Goal: Find contact information: Obtain details needed to contact an individual or organization

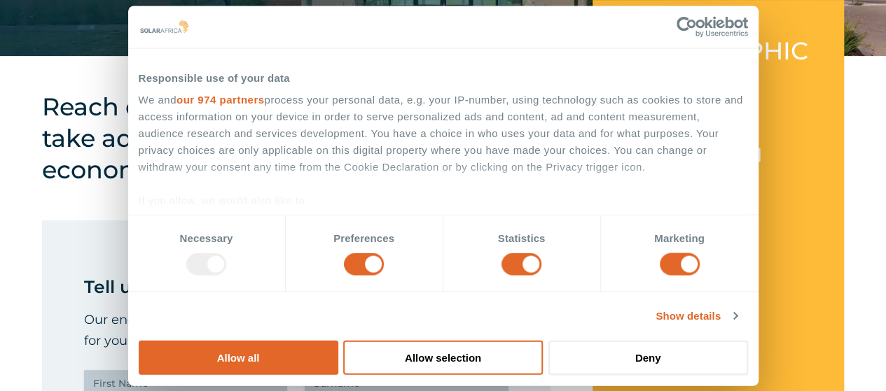
click at [762, 146] on link "[EMAIL_ADDRESS][DOMAIN_NAME]" at bounding box center [694, 168] width 134 height 45
drag, startPoint x: 786, startPoint y: 121, endPoint x: 619, endPoint y: 128, distance: 166.8
click at [619, 128] on div "[GEOGRAPHIC_DATA] 012 881 4800 [EMAIL_ADDRESS][DOMAIN_NAME] [STREET_ADDRESS][PE…" at bounding box center [717, 208] width 251 height 416
copy link "[EMAIL_ADDRESS][DOMAIN_NAME]"
drag, startPoint x: 742, startPoint y: 94, endPoint x: 630, endPoint y: 102, distance: 112.3
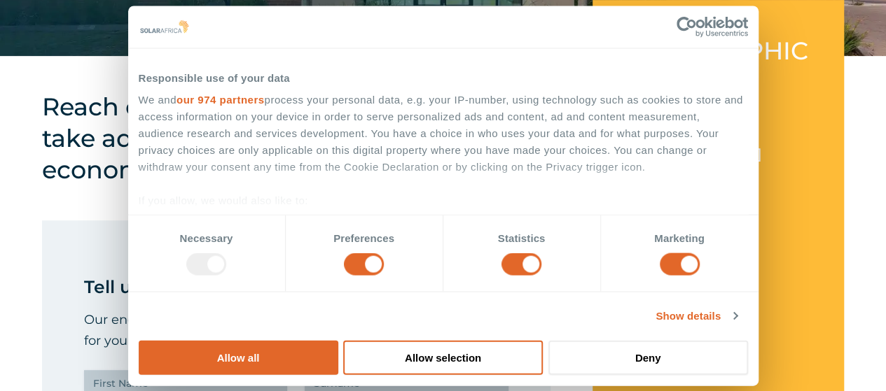
click at [630, 112] on p "012 881 4800 [EMAIL_ADDRESS][DOMAIN_NAME]" at bounding box center [717, 154] width 181 height 84
copy link "012 881 4800"
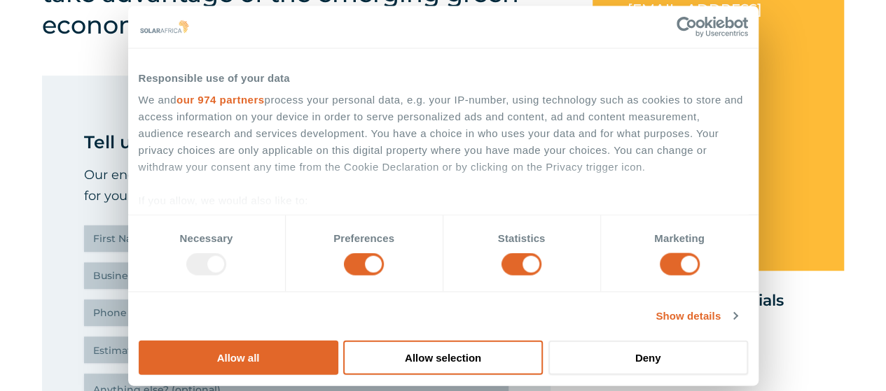
scroll to position [409, 0]
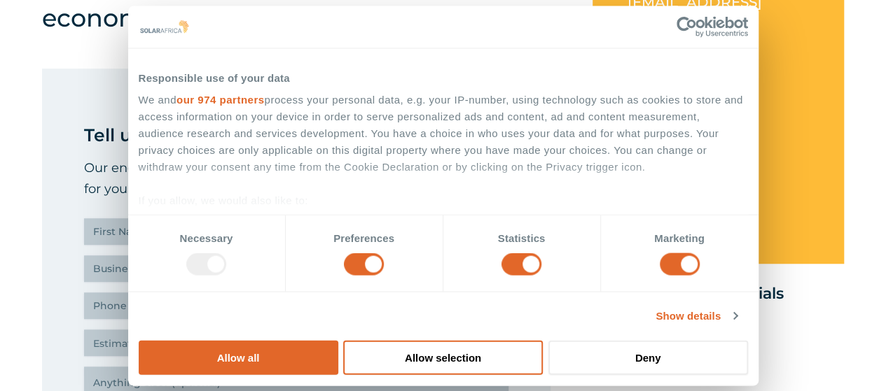
drag, startPoint x: 625, startPoint y: 25, endPoint x: 750, endPoint y: 104, distance: 148.2
click at [750, 104] on div "[GEOGRAPHIC_DATA] 012 881 4800 [EMAIL_ADDRESS][DOMAIN_NAME] [STREET_ADDRESS][PE…" at bounding box center [717, 56] width 251 height 416
copy p "[STREET_ADDRESS][PERSON_NAME][PERSON_NAME]"
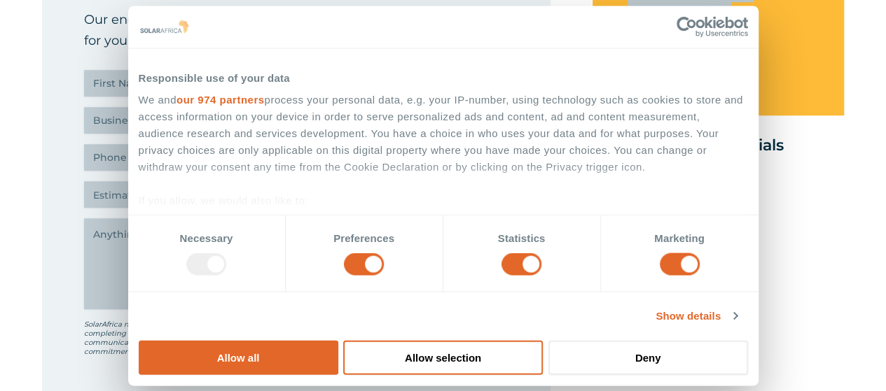
scroll to position [604, 0]
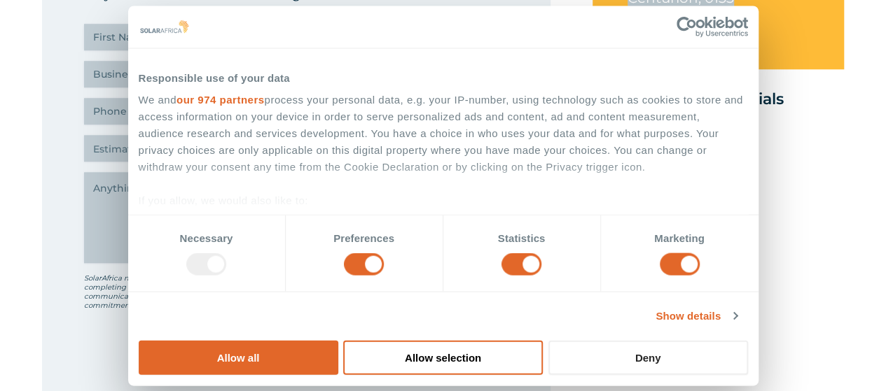
click at [748, 340] on button "Deny" at bounding box center [648, 357] width 200 height 34
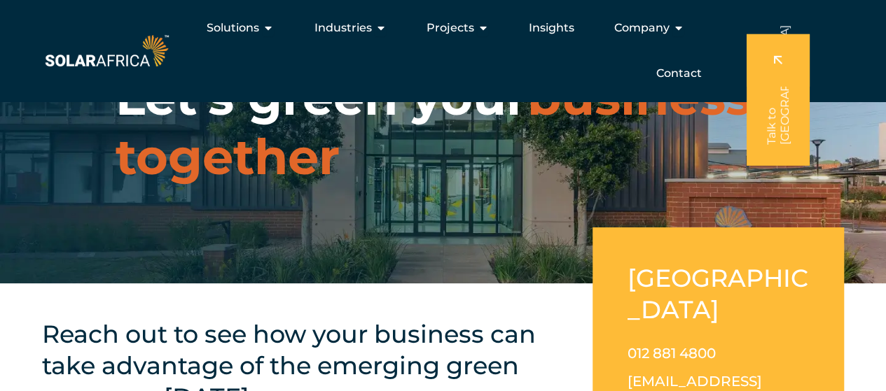
scroll to position [15, 0]
